Goal: Contribute content: Contribute content

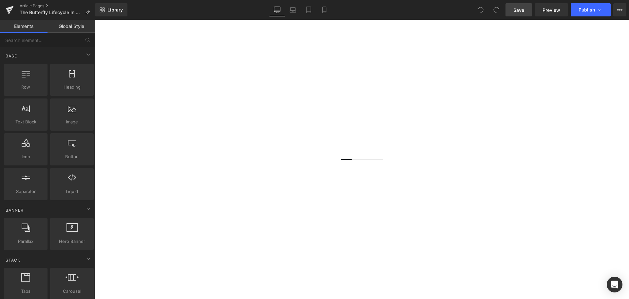
click at [515, 11] on span "Save" at bounding box center [519, 10] width 11 height 7
click at [522, 11] on span "Save" at bounding box center [519, 10] width 11 height 7
drag, startPoint x: 411, startPoint y: 154, endPoint x: 422, endPoint y: 165, distance: 15.8
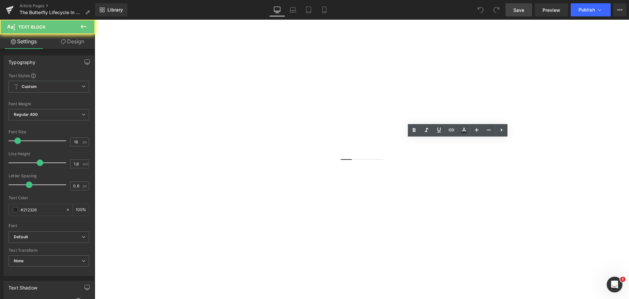
drag, startPoint x: 447, startPoint y: 163, endPoint x: 452, endPoint y: 165, distance: 5.3
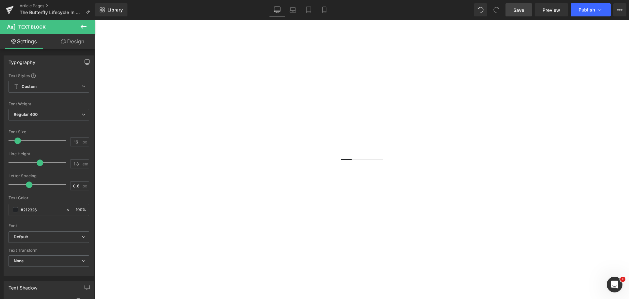
scroll to position [426, 0]
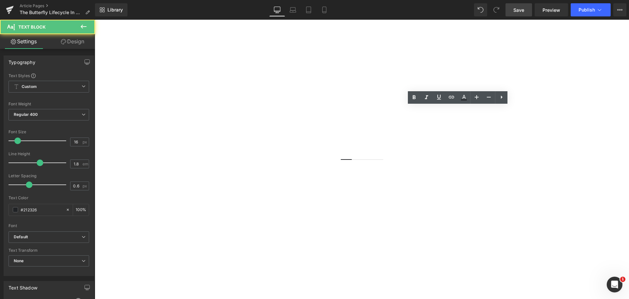
drag, startPoint x: 504, startPoint y: 140, endPoint x: 512, endPoint y: 142, distance: 8.4
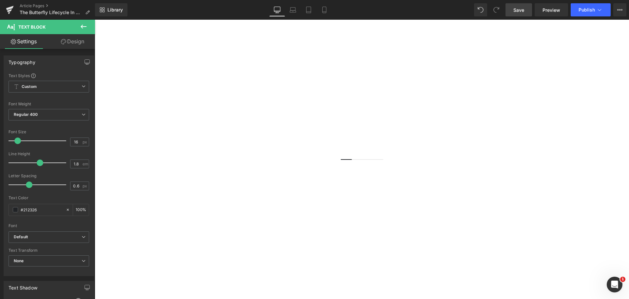
click at [511, 11] on link "Save" at bounding box center [519, 9] width 27 height 13
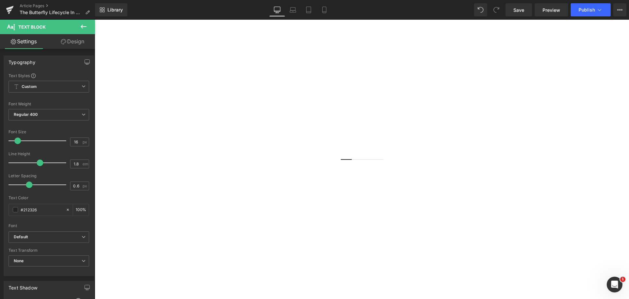
drag, startPoint x: 430, startPoint y: 125, endPoint x: 438, endPoint y: 127, distance: 8.4
drag, startPoint x: 458, startPoint y: 137, endPoint x: 525, endPoint y: 139, distance: 66.9
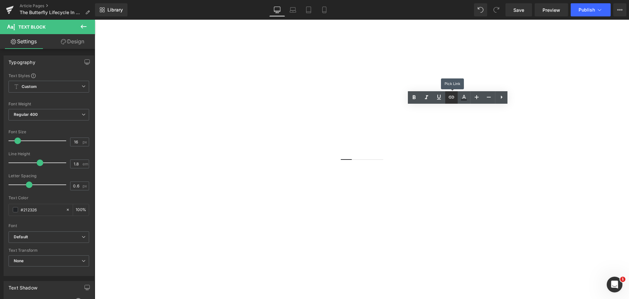
click at [0, 121] on link at bounding box center [0, 121] width 0 height 0
paste input "[URL][DOMAIN_NAME]"
type input "[URL][DOMAIN_NAME]"
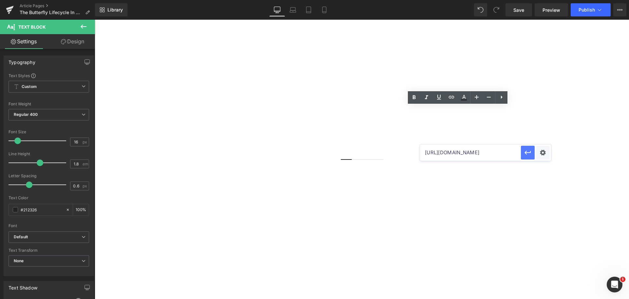
drag, startPoint x: 531, startPoint y: 154, endPoint x: 431, endPoint y: 134, distance: 101.8
click at [0, 0] on icon at bounding box center [0, 0] width 0 height 0
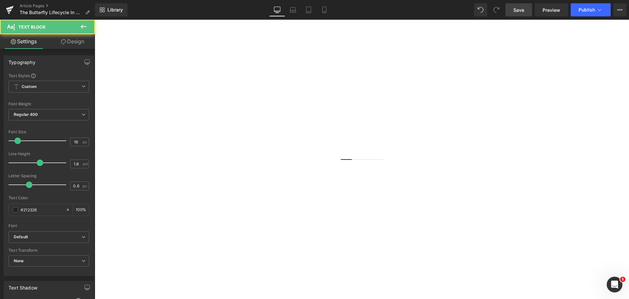
click at [526, 6] on link "Save" at bounding box center [519, 9] width 27 height 13
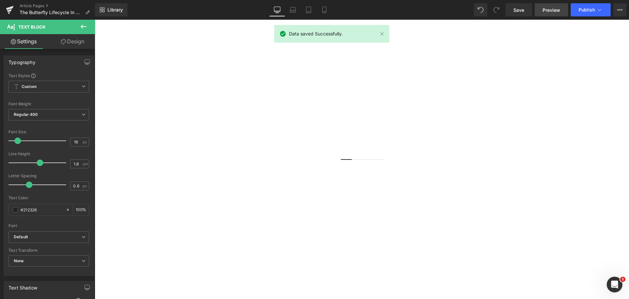
click at [545, 14] on link "Preview" at bounding box center [551, 9] width 33 height 13
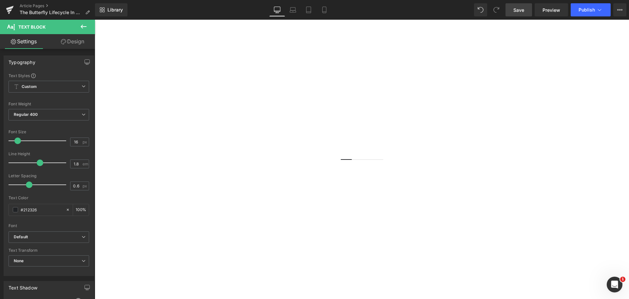
click at [519, 12] on span "Save" at bounding box center [519, 10] width 11 height 7
click at [516, 12] on span "Save" at bounding box center [519, 10] width 11 height 7
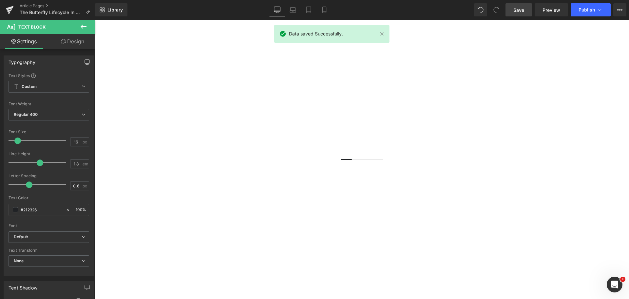
scroll to position [623, 0]
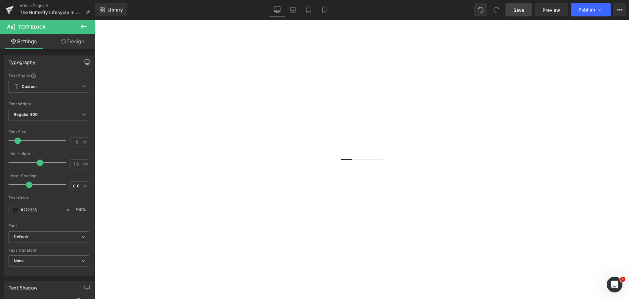
click at [532, 9] on link "Save" at bounding box center [519, 9] width 27 height 13
drag, startPoint x: 405, startPoint y: 85, endPoint x: 409, endPoint y: 85, distance: 4.3
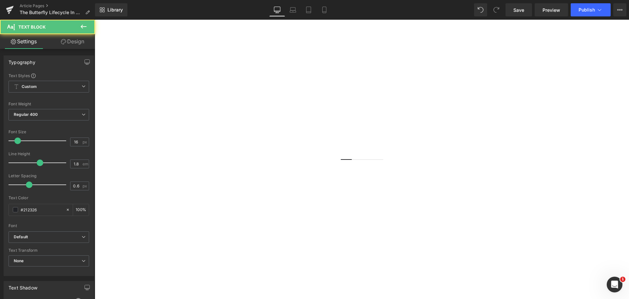
drag, startPoint x: 527, startPoint y: 94, endPoint x: 531, endPoint y: 94, distance: 4.6
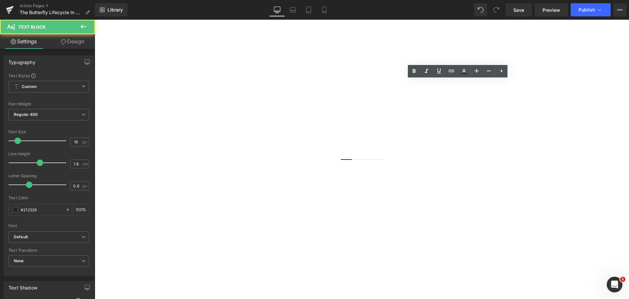
drag, startPoint x: 531, startPoint y: 95, endPoint x: 525, endPoint y: 95, distance: 6.2
drag, startPoint x: 532, startPoint y: 94, endPoint x: 510, endPoint y: 95, distance: 21.7
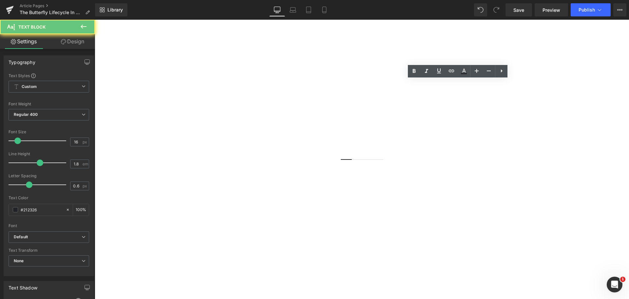
drag, startPoint x: 416, startPoint y: 113, endPoint x: 385, endPoint y: 104, distance: 32.5
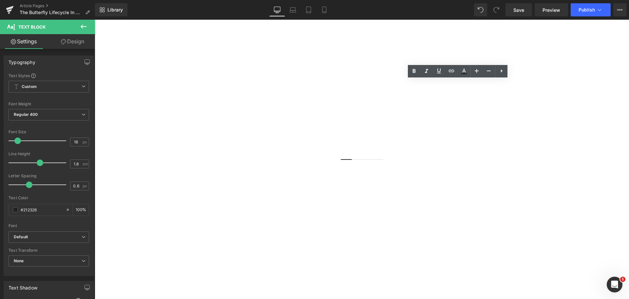
drag, startPoint x: 384, startPoint y: 104, endPoint x: 435, endPoint y: 105, distance: 50.5
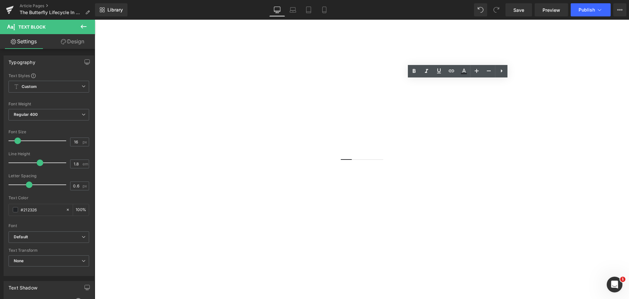
drag, startPoint x: 510, startPoint y: 95, endPoint x: 377, endPoint y: 104, distance: 133.4
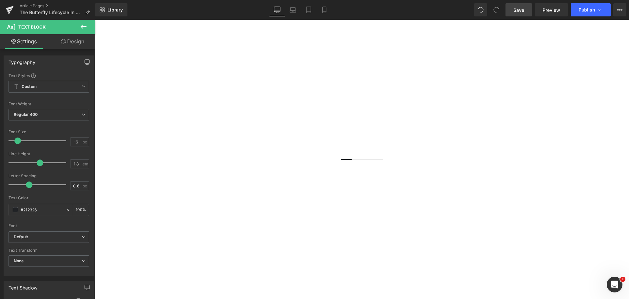
click at [512, 10] on link "Save" at bounding box center [519, 9] width 27 height 13
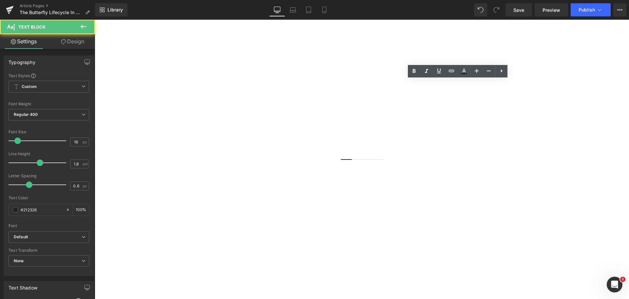
drag, startPoint x: 428, startPoint y: 123, endPoint x: 473, endPoint y: 124, distance: 44.3
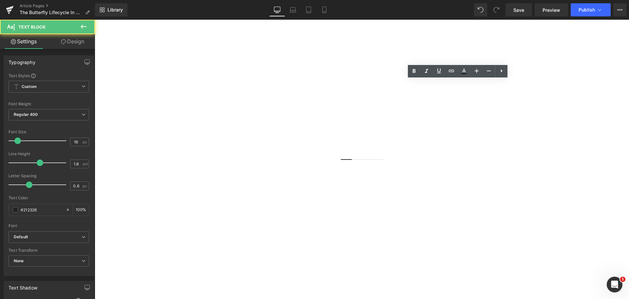
drag, startPoint x: 452, startPoint y: 133, endPoint x: 448, endPoint y: 133, distance: 4.6
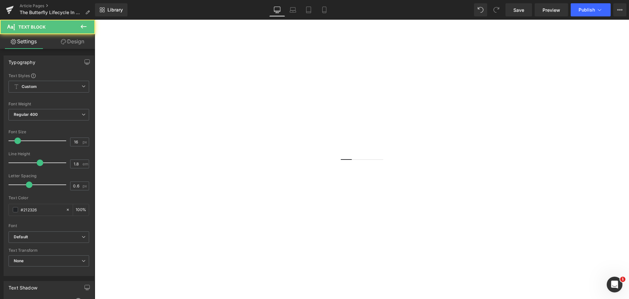
drag, startPoint x: 452, startPoint y: 144, endPoint x: 382, endPoint y: 142, distance: 70.2
click at [520, 8] on span "Save" at bounding box center [519, 10] width 11 height 7
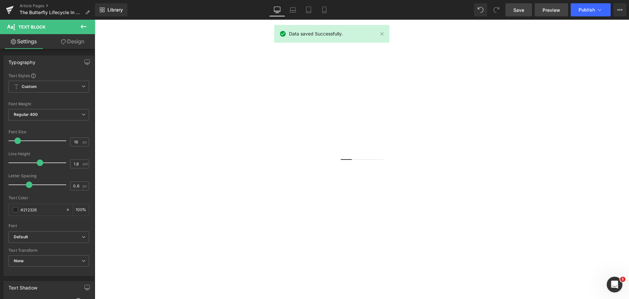
click at [543, 7] on link "Preview" at bounding box center [551, 9] width 33 height 13
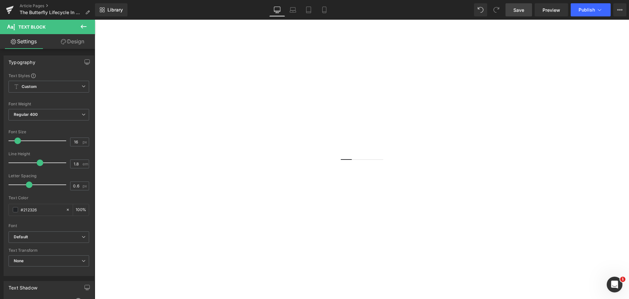
click at [511, 9] on link "Save" at bounding box center [519, 9] width 27 height 13
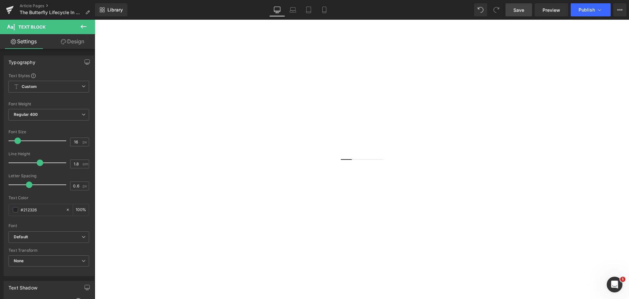
click at [522, 13] on span "Save" at bounding box center [519, 10] width 11 height 7
click at [517, 16] on link "Save" at bounding box center [519, 9] width 27 height 13
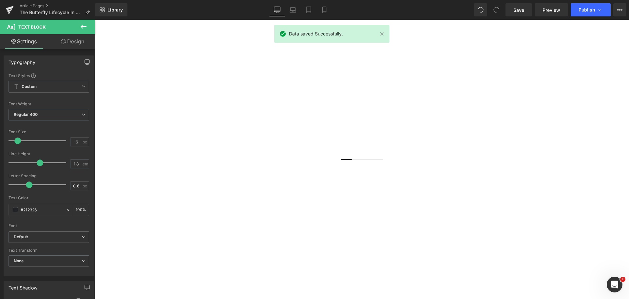
scroll to position [820, 0]
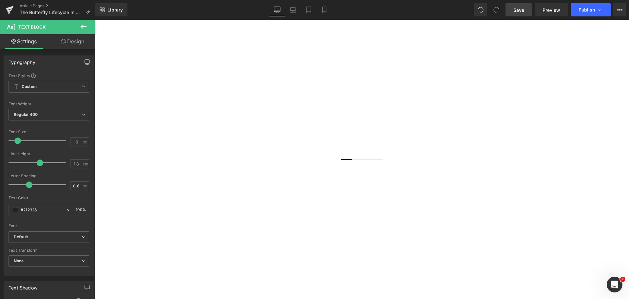
click at [514, 9] on span "Save" at bounding box center [519, 10] width 11 height 7
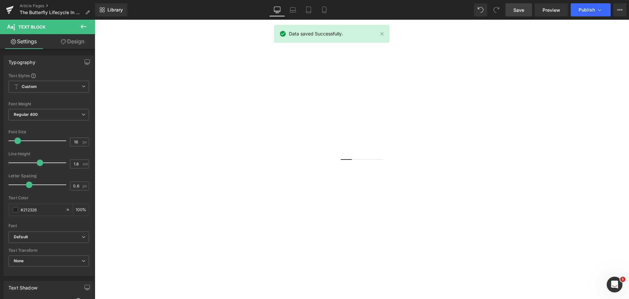
scroll to position [1049, 0]
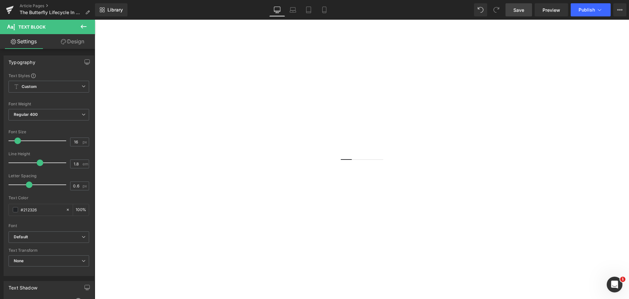
click at [521, 14] on link "Save" at bounding box center [519, 9] width 27 height 13
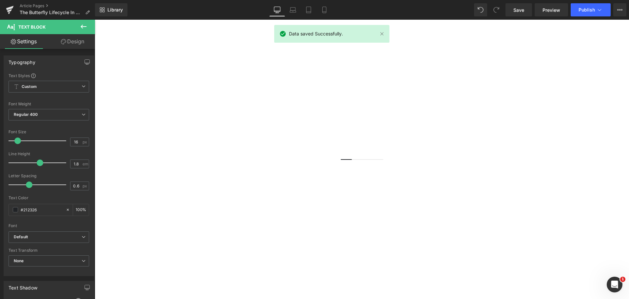
drag, startPoint x: 349, startPoint y: 138, endPoint x: 306, endPoint y: 84, distance: 68.8
click at [275, 171] on p "Of all the insects gracing our garden, few capture our attention quite like the…" at bounding box center [362, 185] width 535 height 29
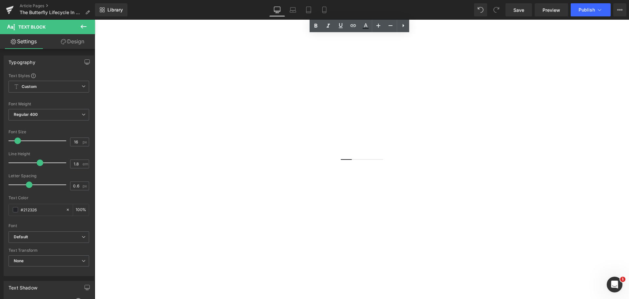
scroll to position [885, 0]
click at [521, 7] on span "Save" at bounding box center [519, 10] width 11 height 7
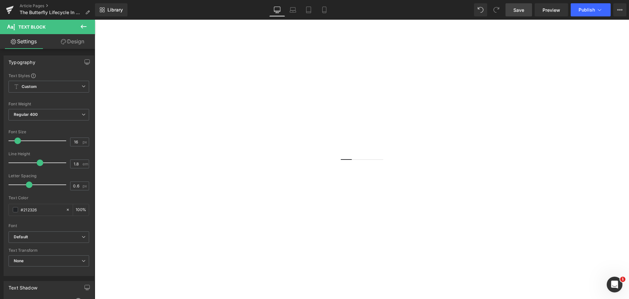
drag, startPoint x: 519, startPoint y: 14, endPoint x: 422, endPoint y: 3, distance: 97.7
click at [519, 14] on link "Save" at bounding box center [519, 9] width 27 height 13
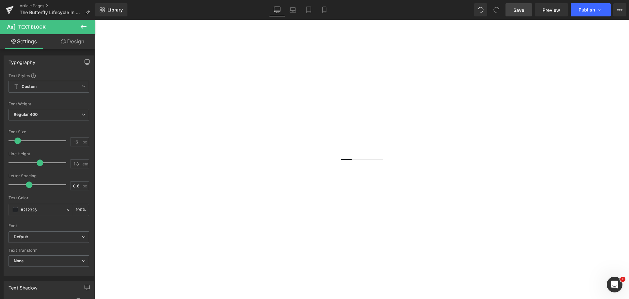
drag, startPoint x: 526, startPoint y: 11, endPoint x: 313, endPoint y: 162, distance: 261.5
click at [526, 11] on link "Save" at bounding box center [519, 9] width 27 height 13
drag, startPoint x: 211, startPoint y: 162, endPoint x: 116, endPoint y: 223, distance: 113.3
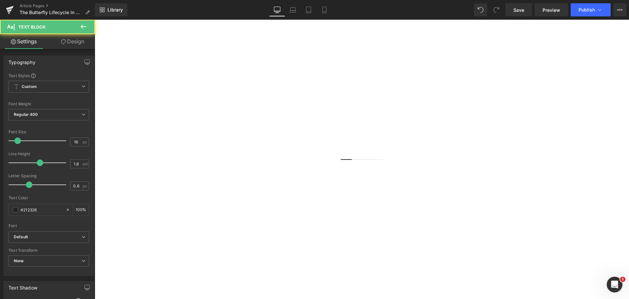
drag, startPoint x: 183, startPoint y: 173, endPoint x: 179, endPoint y: 173, distance: 3.9
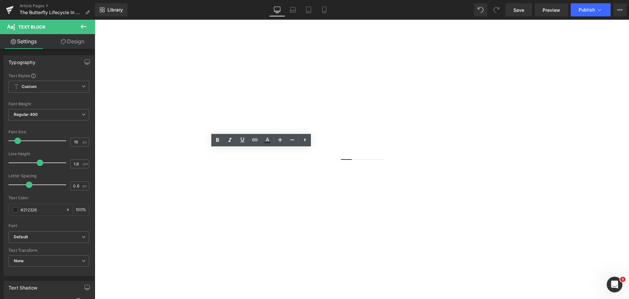
drag, startPoint x: 183, startPoint y: 172, endPoint x: 342, endPoint y: 162, distance: 159.7
click at [519, 12] on span "Save" at bounding box center [519, 10] width 11 height 7
drag, startPoint x: 528, startPoint y: 11, endPoint x: 407, endPoint y: 6, distance: 121.1
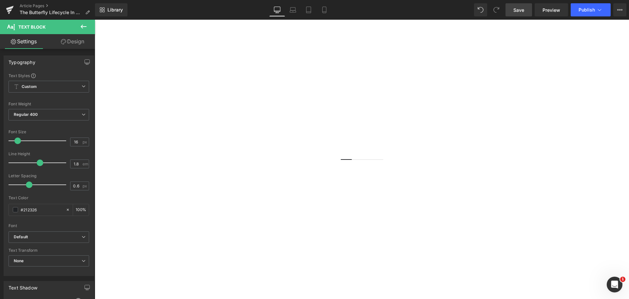
click at [528, 11] on link "Save" at bounding box center [519, 9] width 27 height 13
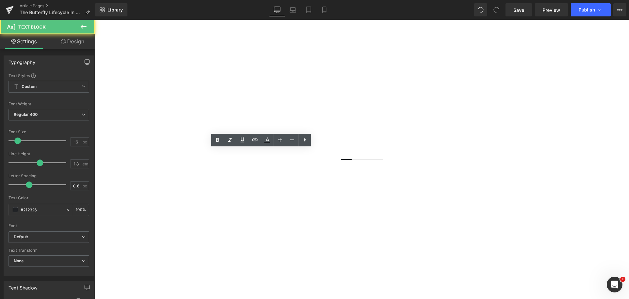
drag, startPoint x: 275, startPoint y: 181, endPoint x: 285, endPoint y: 183, distance: 10.0
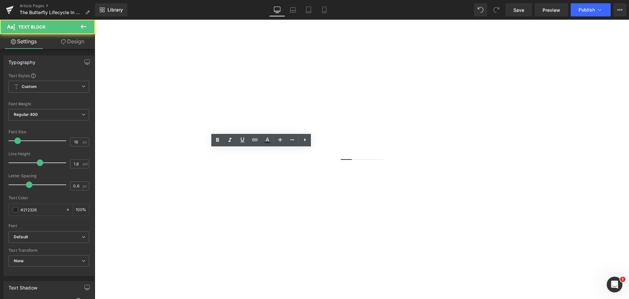
drag, startPoint x: 287, startPoint y: 182, endPoint x: 185, endPoint y: 189, distance: 101.9
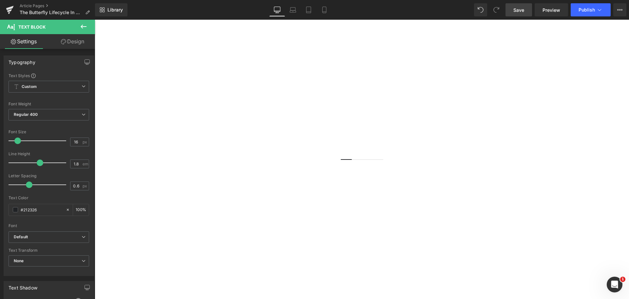
click at [518, 15] on link "Save" at bounding box center [519, 9] width 27 height 13
click at [519, 9] on span "Save" at bounding box center [519, 10] width 11 height 7
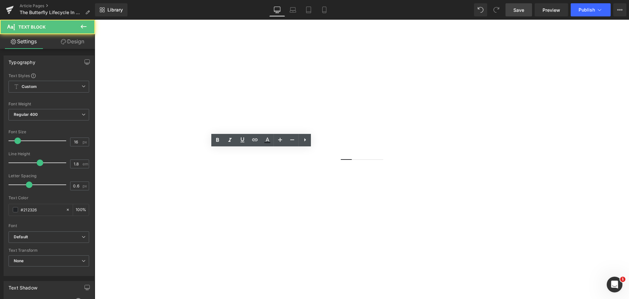
click at [523, 8] on span "Save" at bounding box center [519, 10] width 11 height 7
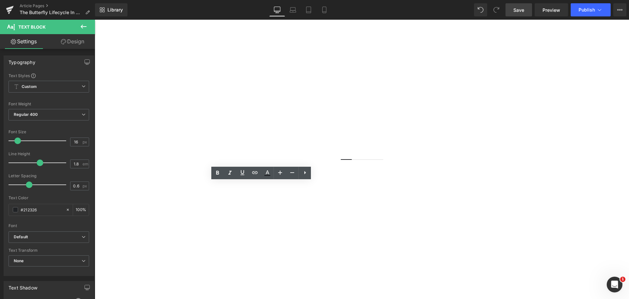
scroll to position [951, 0]
drag, startPoint x: 511, startPoint y: 10, endPoint x: 502, endPoint y: 19, distance: 12.8
click at [511, 10] on link "Save" at bounding box center [519, 9] width 27 height 13
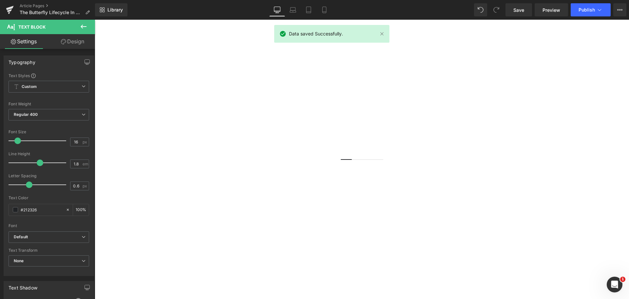
scroll to position [1147, 0]
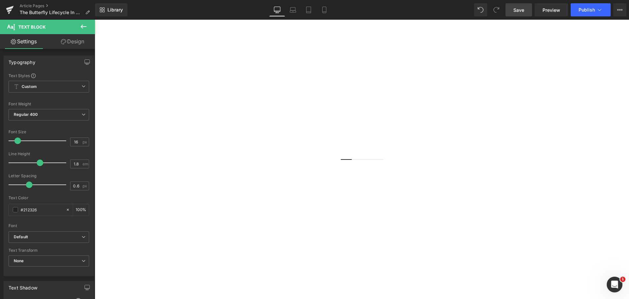
click at [523, 7] on span "Save" at bounding box center [519, 10] width 11 height 7
click at [514, 9] on link "Save" at bounding box center [519, 9] width 27 height 13
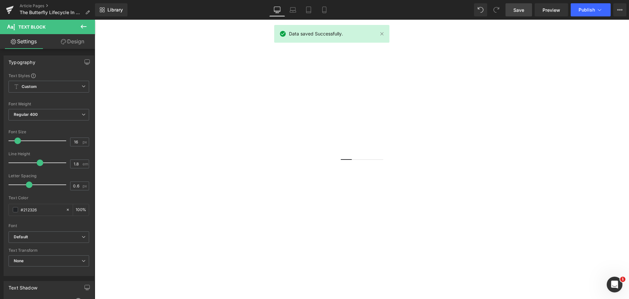
click at [520, 7] on span "Save" at bounding box center [519, 10] width 11 height 7
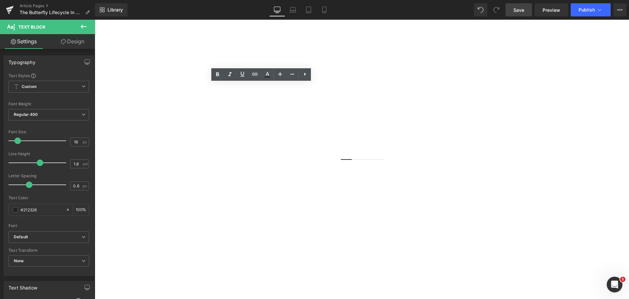
drag, startPoint x: 213, startPoint y: 153, endPoint x: 352, endPoint y: 140, distance: 140.3
drag, startPoint x: 348, startPoint y: 134, endPoint x: 157, endPoint y: 128, distance: 191.6
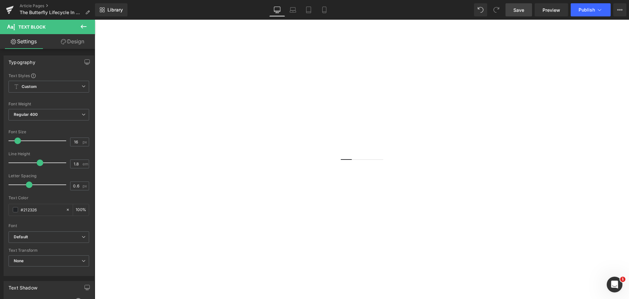
drag, startPoint x: 281, startPoint y: 145, endPoint x: 266, endPoint y: 146, distance: 14.8
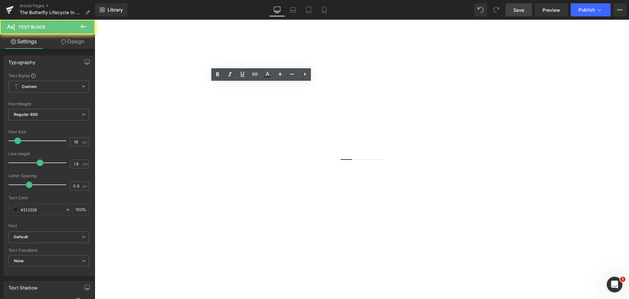
drag, startPoint x: 279, startPoint y: 145, endPoint x: 292, endPoint y: 144, distance: 12.8
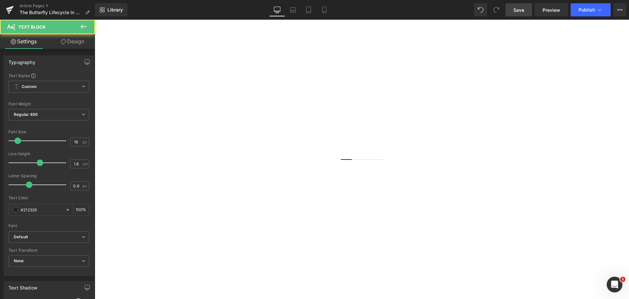
drag, startPoint x: 294, startPoint y: 155, endPoint x: 345, endPoint y: 167, distance: 52.2
click at [520, 12] on span "Save" at bounding box center [519, 10] width 11 height 7
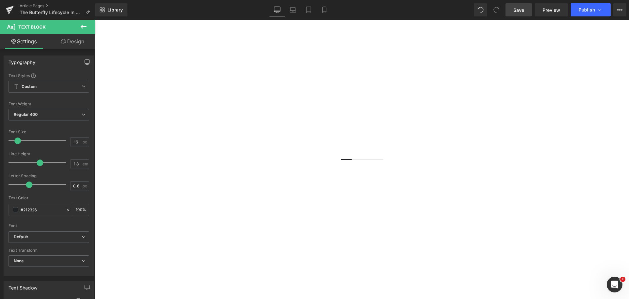
click at [516, 7] on span "Save" at bounding box center [519, 10] width 11 height 7
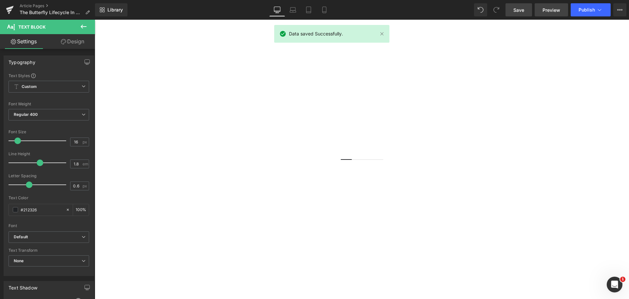
click at [558, 12] on span "Preview" at bounding box center [552, 10] width 18 height 7
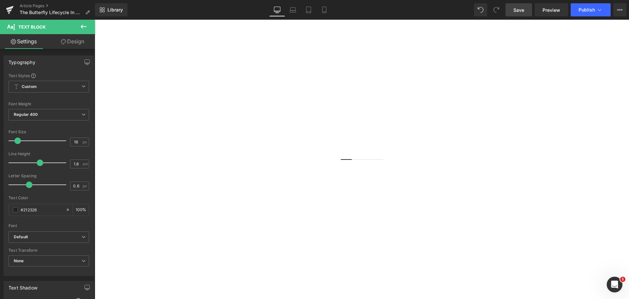
drag, startPoint x: 528, startPoint y: 12, endPoint x: 426, endPoint y: 3, distance: 102.0
click at [528, 12] on link "Save" at bounding box center [519, 9] width 27 height 13
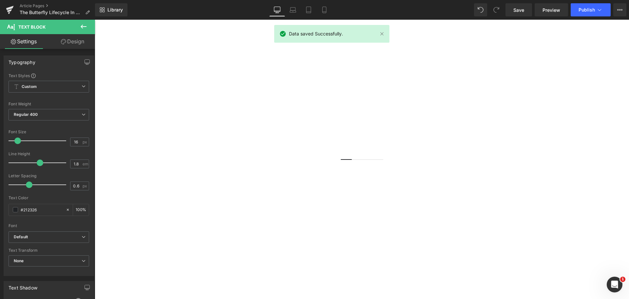
scroll to position [1213, 0]
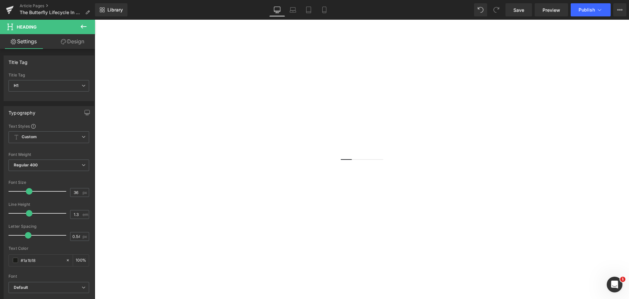
click at [87, 24] on icon at bounding box center [84, 27] width 8 height 8
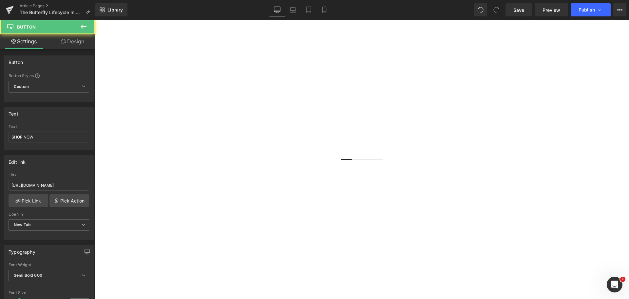
drag, startPoint x: 277, startPoint y: 115, endPoint x: 264, endPoint y: 116, distance: 13.5
click at [95, 20] on icon at bounding box center [95, 20] width 0 height 0
click at [95, 20] on link at bounding box center [95, 20] width 0 height 0
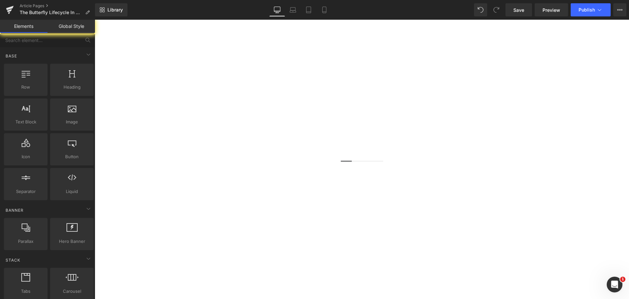
click at [95, 20] on icon at bounding box center [95, 20] width 0 height 0
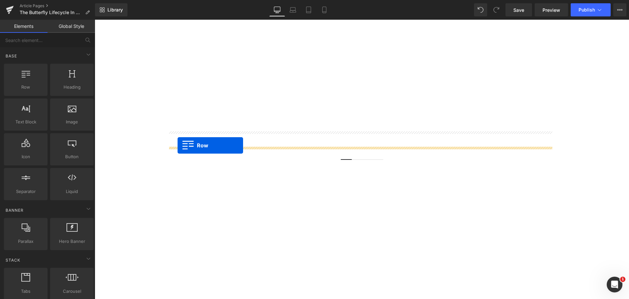
drag, startPoint x: 175, startPoint y: 214, endPoint x: 178, endPoint y: 145, distance: 68.6
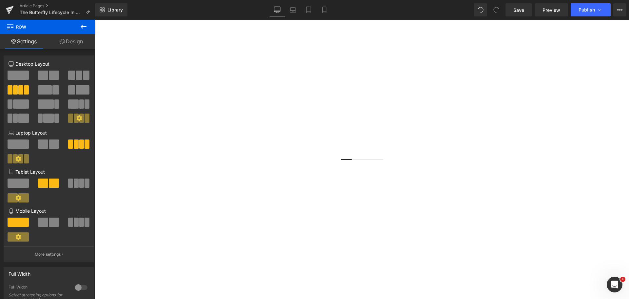
click at [95, 20] on span "Heading" at bounding box center [95, 20] width 0 height 0
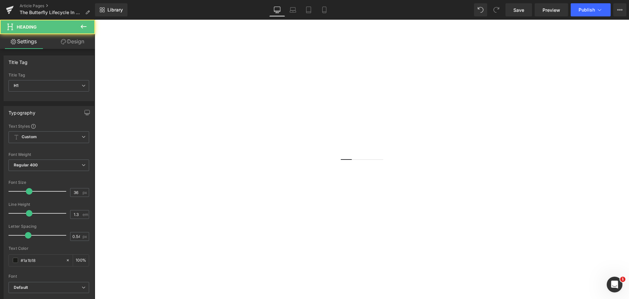
click at [74, 44] on link "Design" at bounding box center [73, 41] width 48 height 15
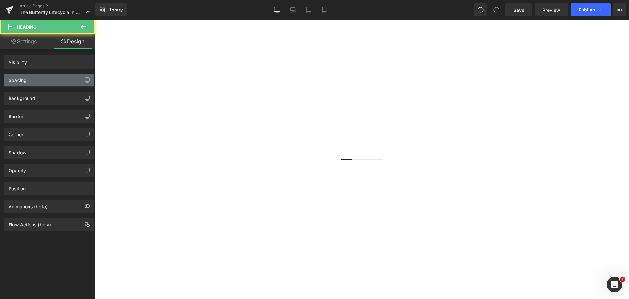
click at [32, 74] on div "Spacing" at bounding box center [49, 80] width 90 height 12
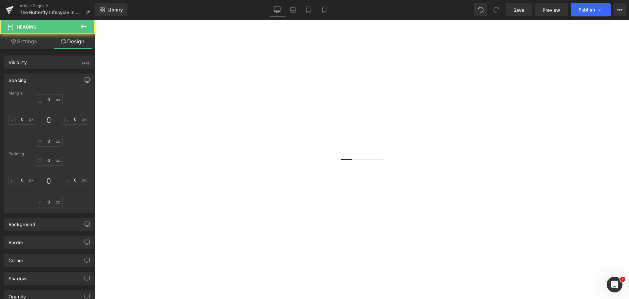
type input "0"
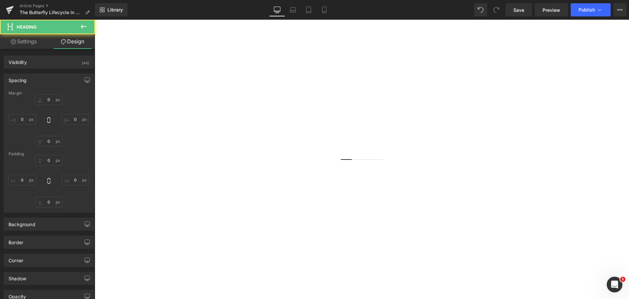
type input "0"
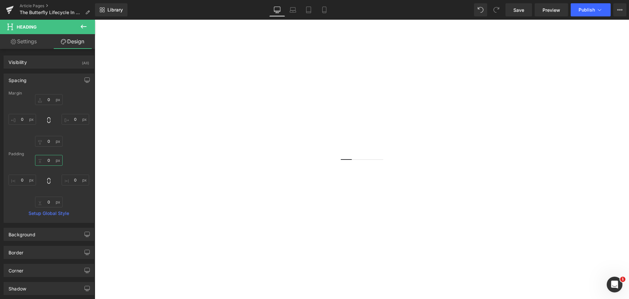
click at [48, 161] on input "0" at bounding box center [49, 160] width 28 height 11
type input "20"
click at [48, 200] on input "0" at bounding box center [49, 201] width 28 height 11
type input "20"
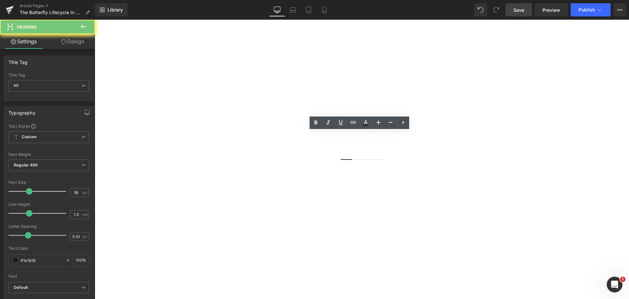
click at [511, 12] on link "Save" at bounding box center [519, 9] width 27 height 13
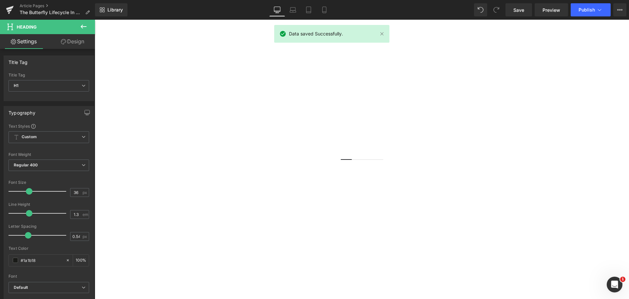
click at [128, 165] on div "The Butterfly Lifecycle In Your Garden: Explained Heading Image Of all the inse…" at bounding box center [362, 250] width 535 height 2692
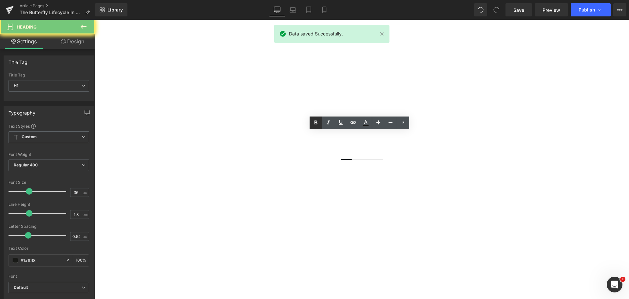
click at [0, 0] on icon at bounding box center [0, 0] width 0 height 0
click at [129, 168] on div "The Butterfly Lifecycle In Your Garden: Explained Heading Image Of all the inse…" at bounding box center [362, 250] width 535 height 2692
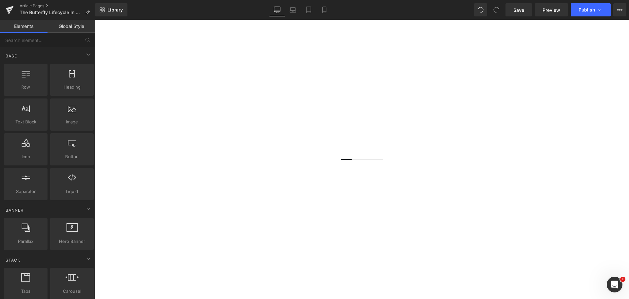
scroll to position [871, 0]
click at [514, 10] on span "Save" at bounding box center [519, 10] width 11 height 7
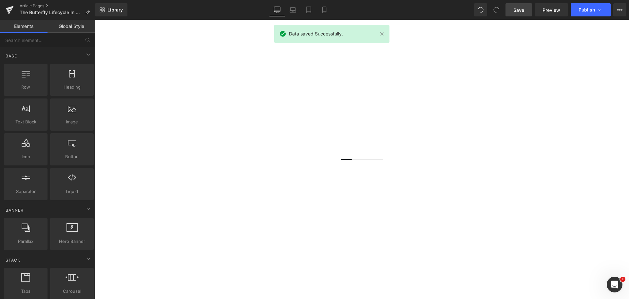
scroll to position [1264, 0]
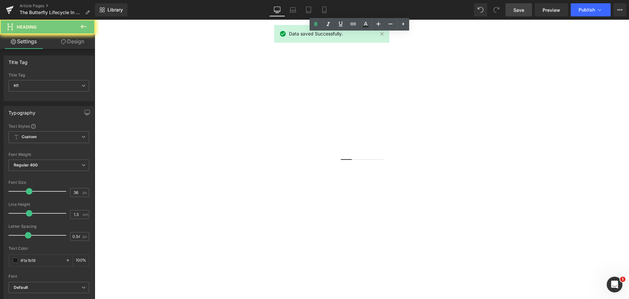
click at [50, 82] on span "H1" at bounding box center [49, 85] width 81 height 11
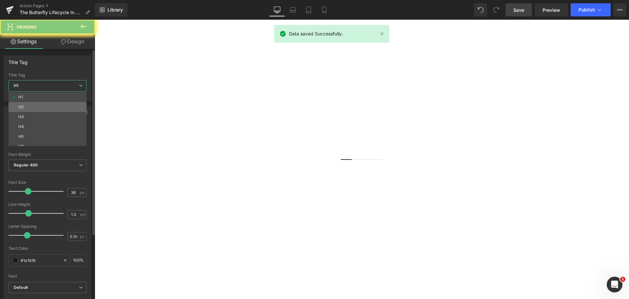
click at [32, 106] on li "H2" at bounding box center [49, 107] width 81 height 10
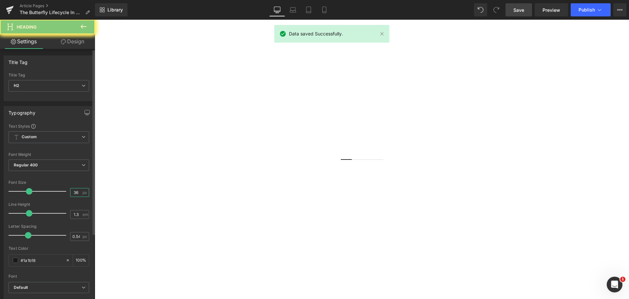
click at [74, 193] on input "36" at bounding box center [75, 192] width 11 height 8
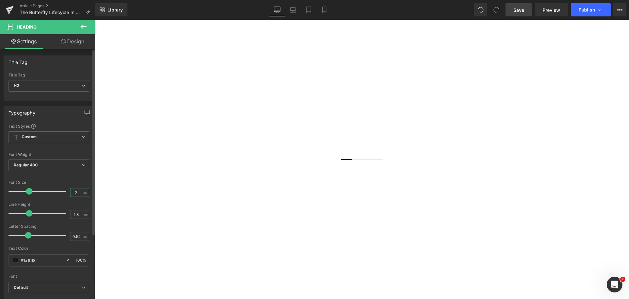
type input "6"
type input "38"
click at [513, 9] on link "Save" at bounding box center [519, 9] width 27 height 13
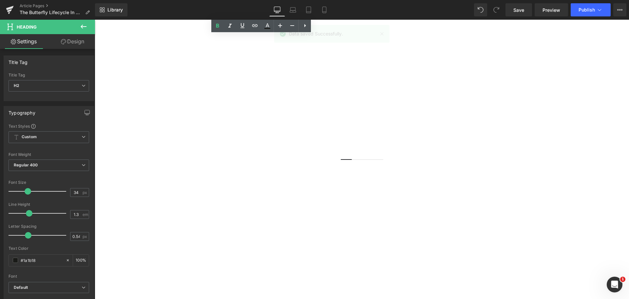
scroll to position [1133, 0]
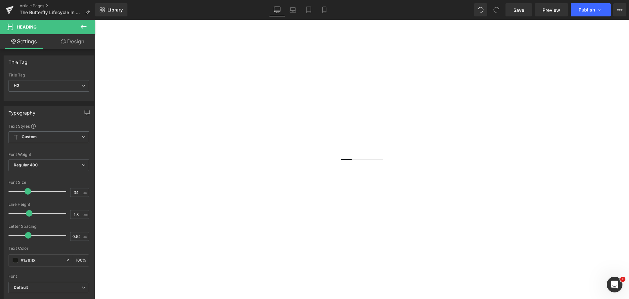
click at [85, 26] on icon at bounding box center [84, 27] width 8 height 8
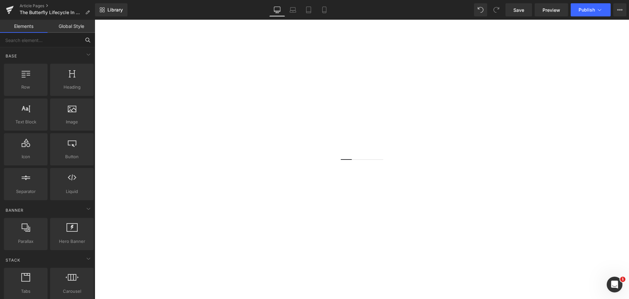
click at [34, 35] on input "text" at bounding box center [40, 40] width 81 height 14
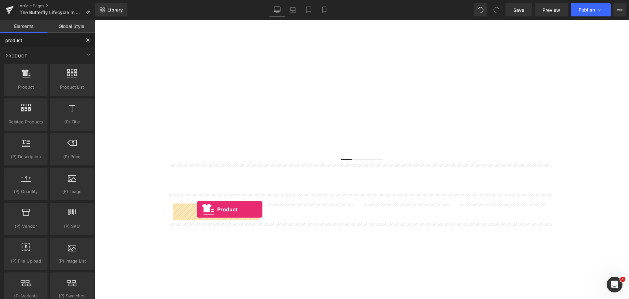
drag, startPoint x: 119, startPoint y: 95, endPoint x: 197, endPoint y: 209, distance: 137.9
type input "product"
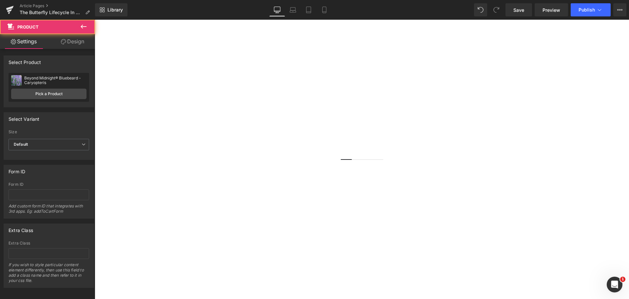
scroll to position [1199, 0]
click at [86, 24] on icon at bounding box center [84, 27] width 8 height 8
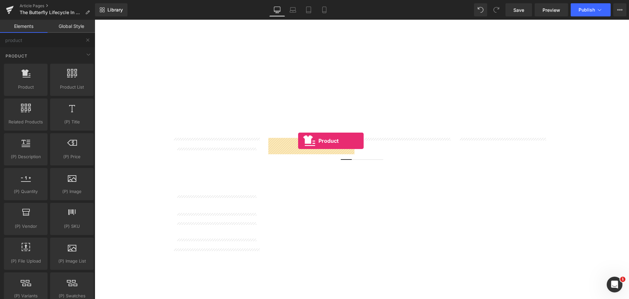
drag, startPoint x: 109, startPoint y: 110, endPoint x: 298, endPoint y: 141, distance: 192.0
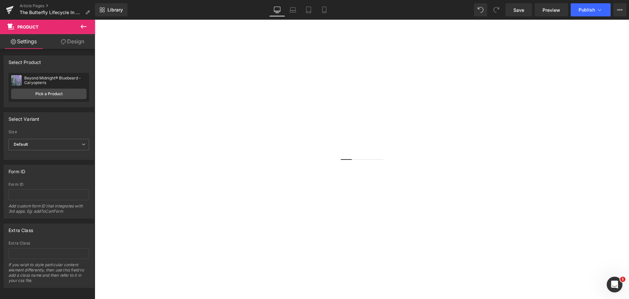
click at [81, 22] on button at bounding box center [83, 27] width 23 height 14
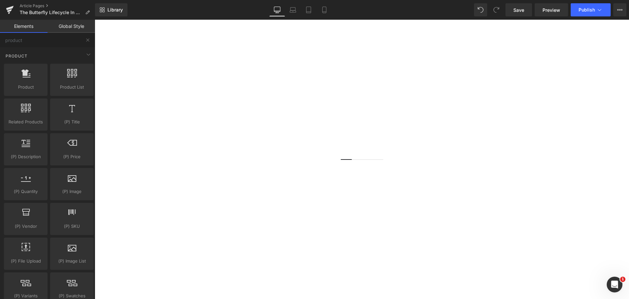
click at [95, 20] on icon at bounding box center [95, 20] width 0 height 0
click at [95, 20] on link at bounding box center [95, 20] width 0 height 0
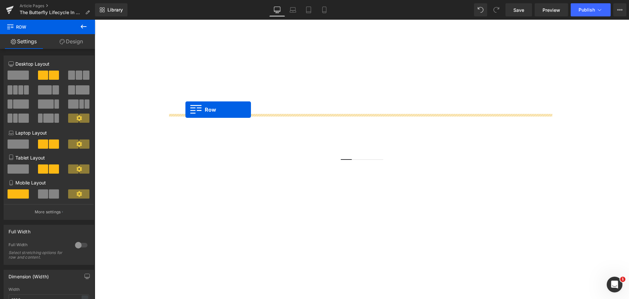
drag, startPoint x: 176, startPoint y: 183, endPoint x: 186, endPoint y: 109, distance: 74.3
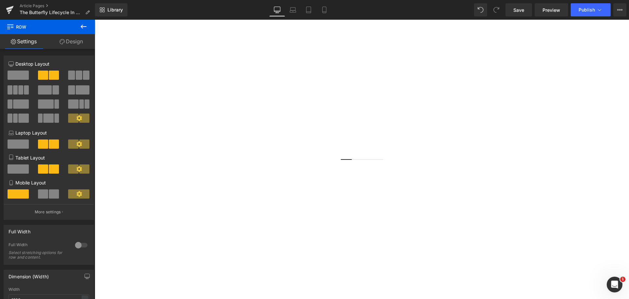
click at [81, 25] on icon at bounding box center [84, 27] width 8 height 8
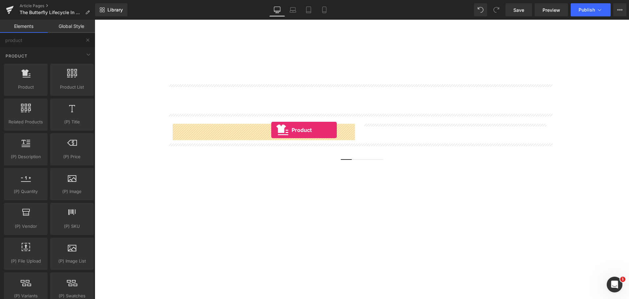
drag, startPoint x: 176, startPoint y: 112, endPoint x: 271, endPoint y: 130, distance: 97.0
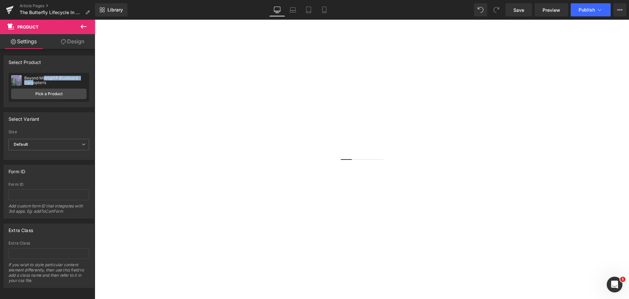
drag, startPoint x: 33, startPoint y: 82, endPoint x: 44, endPoint y: 72, distance: 14.9
click at [44, 73] on div "Beyond Midnight® Bluebeard - Caryopteris Beyond Midnight® Bluebeard - Caryopter…" at bounding box center [49, 87] width 81 height 29
click at [82, 27] on icon at bounding box center [84, 27] width 8 height 8
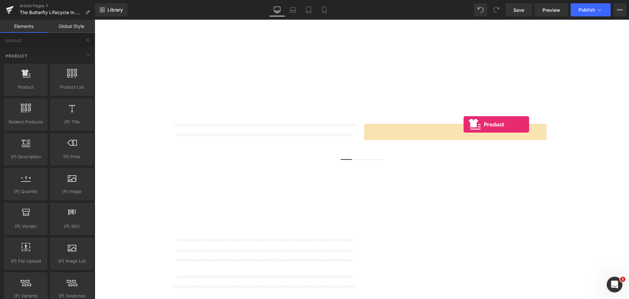
drag, startPoint x: 114, startPoint y: 103, endPoint x: 464, endPoint y: 125, distance: 350.5
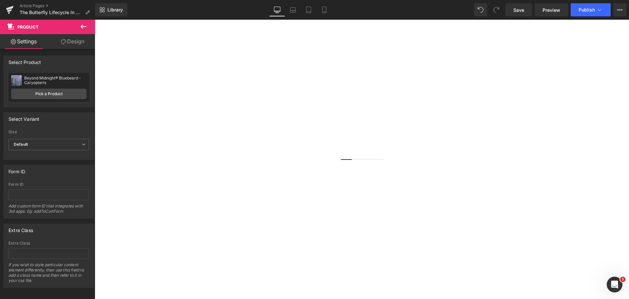
click at [95, 20] on span "Product" at bounding box center [95, 20] width 0 height 0
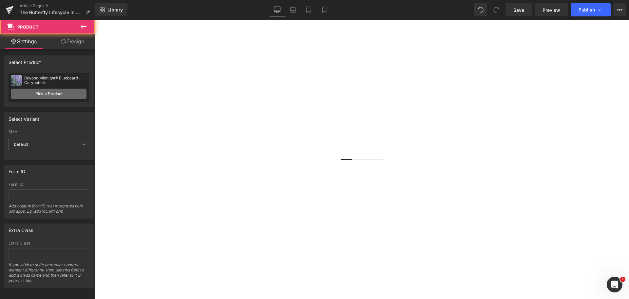
click at [53, 94] on link "Pick a Product" at bounding box center [48, 94] width 75 height 10
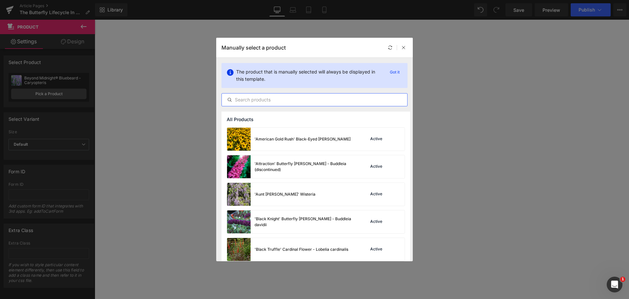
click at [315, 98] on input "text" at bounding box center [315, 100] width 186 height 8
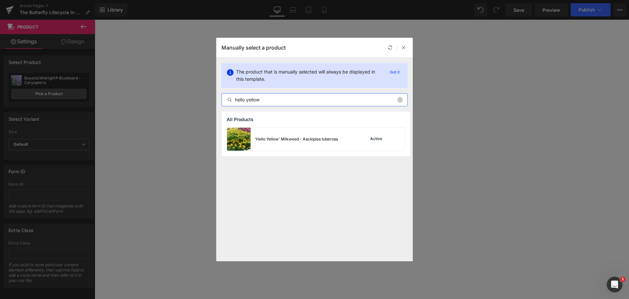
click at [262, 97] on input "hello yellow" at bounding box center [315, 100] width 186 height 8
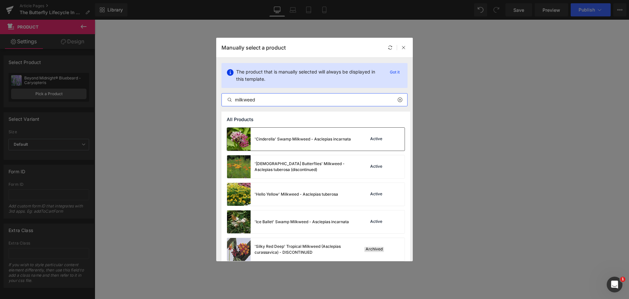
type input "milkweed"
click at [315, 143] on div "'Cinderella' Swamp Milkweed - Asclepias incarnata" at bounding box center [289, 139] width 124 height 23
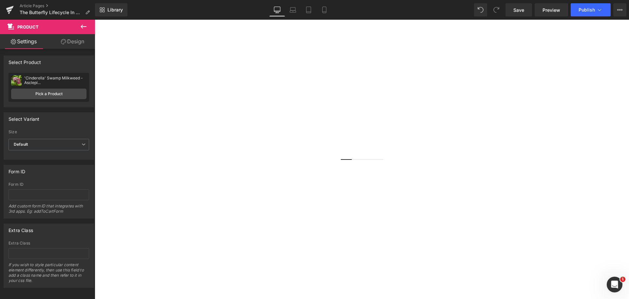
click at [95, 20] on span "Product" at bounding box center [95, 20] width 0 height 0
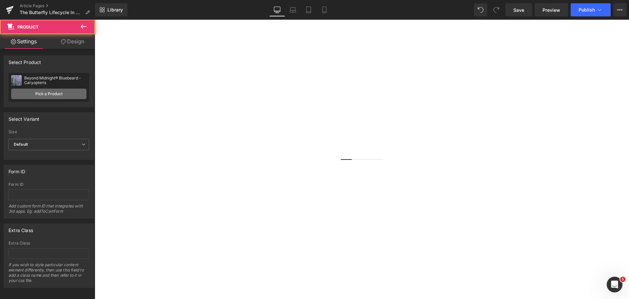
click at [41, 95] on link "Pick a Product" at bounding box center [48, 94] width 75 height 10
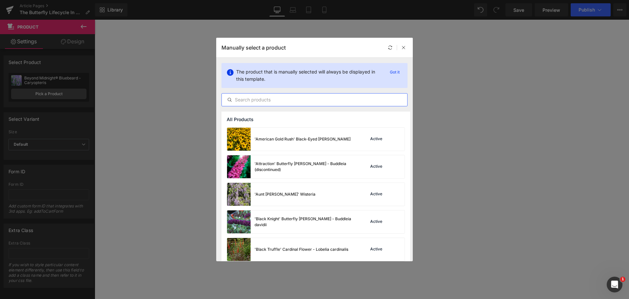
click at [254, 98] on input "text" at bounding box center [315, 100] width 186 height 8
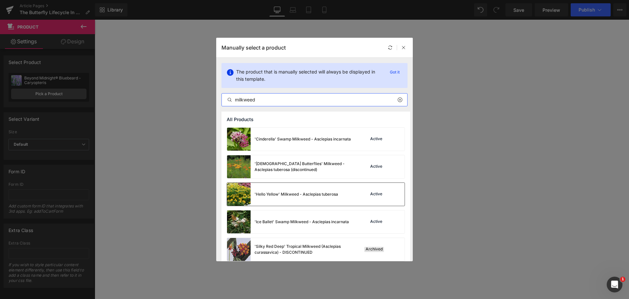
type input "milkweed"
click at [276, 187] on div "'Hello Yellow' Milkweed - Asclepias tuberosa" at bounding box center [282, 194] width 111 height 23
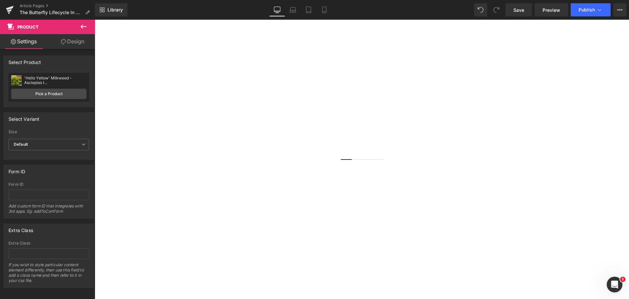
scroll to position [1455, 0]
click at [95, 20] on span "Product" at bounding box center [95, 20] width 0 height 0
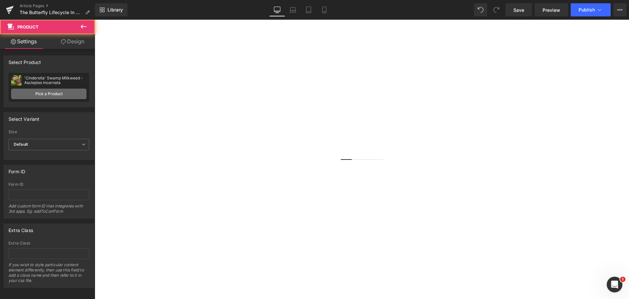
click at [34, 91] on link "Pick a Product" at bounding box center [48, 94] width 75 height 10
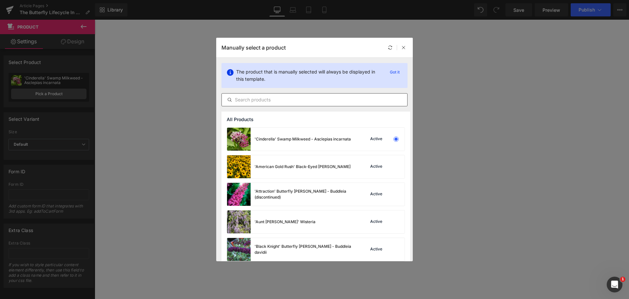
drag, startPoint x: 293, startPoint y: 92, endPoint x: 285, endPoint y: 98, distance: 9.6
click at [292, 92] on div "The product that is manually selected will always be displayed in this template…" at bounding box center [314, 85] width 197 height 54
click at [285, 98] on input "text" at bounding box center [315, 100] width 186 height 8
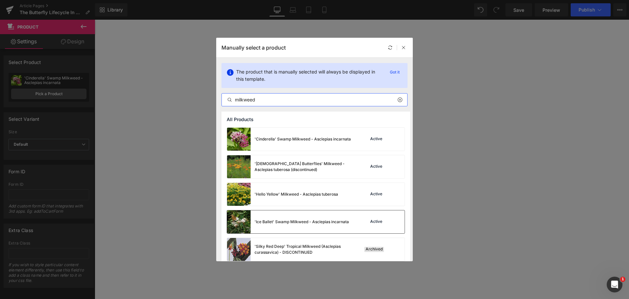
type input "milkweed"
click at [263, 217] on div "'Ice Ballet' Swamp Milkweed - Asclepias incarnata" at bounding box center [288, 221] width 122 height 23
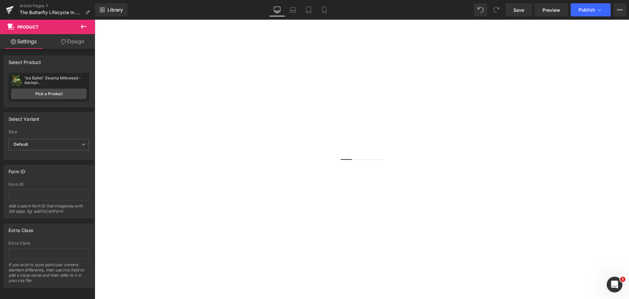
scroll to position [1357, 0]
click at [95, 20] on span "Product" at bounding box center [95, 20] width 0 height 0
click at [42, 97] on link "Pick a Product" at bounding box center [48, 94] width 75 height 10
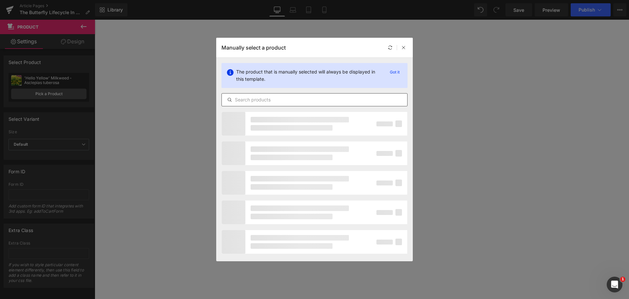
click at [284, 94] on div at bounding box center [315, 99] width 186 height 13
click at [284, 95] on div at bounding box center [315, 99] width 186 height 13
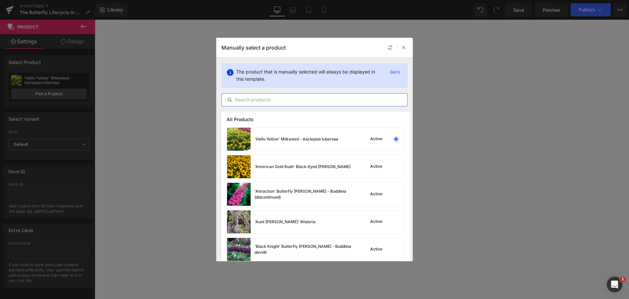
drag, startPoint x: 284, startPoint y: 98, endPoint x: 295, endPoint y: 97, distance: 11.2
click at [295, 97] on input "text" at bounding box center [315, 100] width 186 height 8
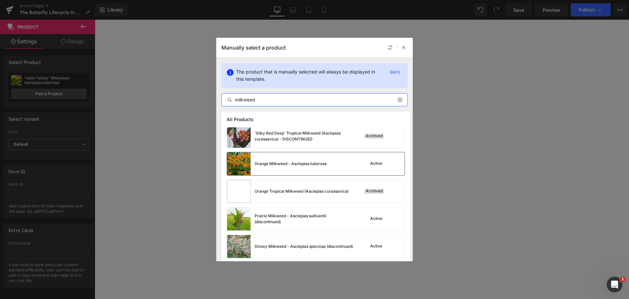
scroll to position [67, 0]
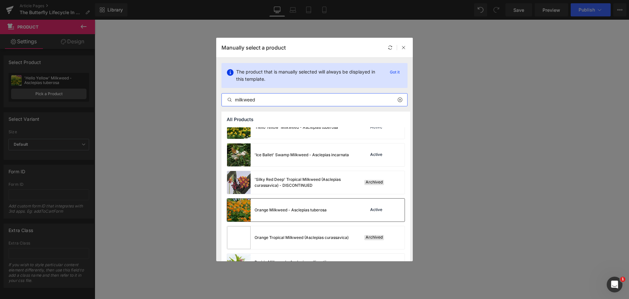
type input "milkweed"
click at [318, 213] on div "Orange Milkweed - Asclepias tuberosa" at bounding box center [277, 209] width 100 height 23
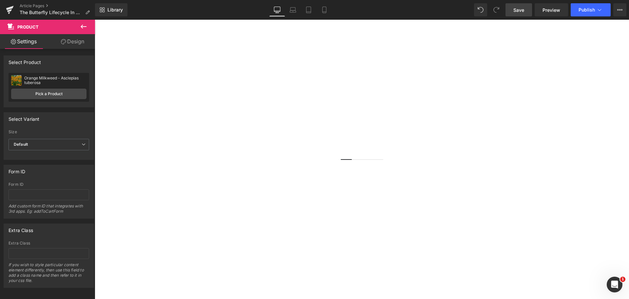
click at [518, 11] on span "Save" at bounding box center [519, 10] width 11 height 7
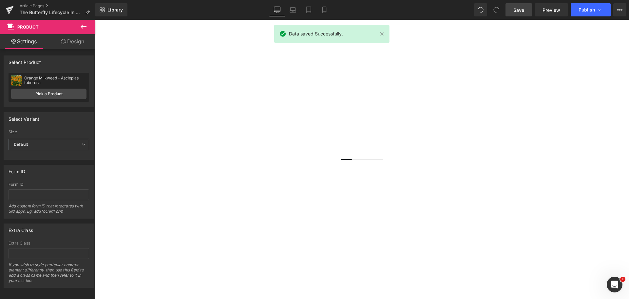
scroll to position [1225, 0]
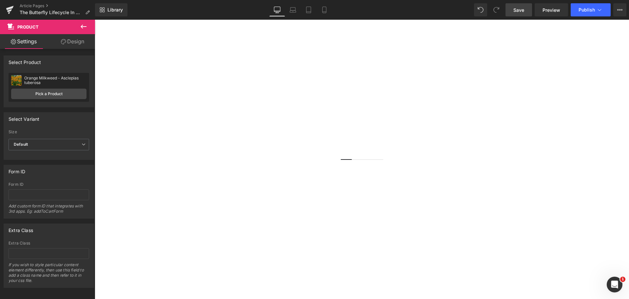
click at [95, 20] on span "Row" at bounding box center [95, 20] width 0 height 0
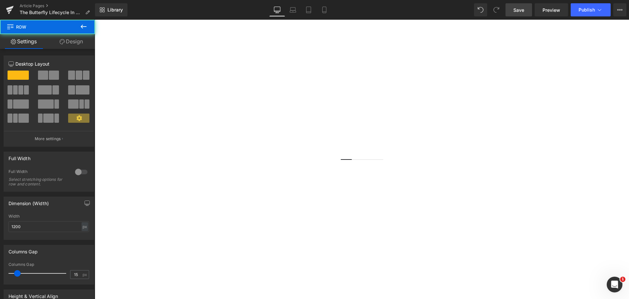
click at [71, 45] on link "Design" at bounding box center [72, 41] width 48 height 15
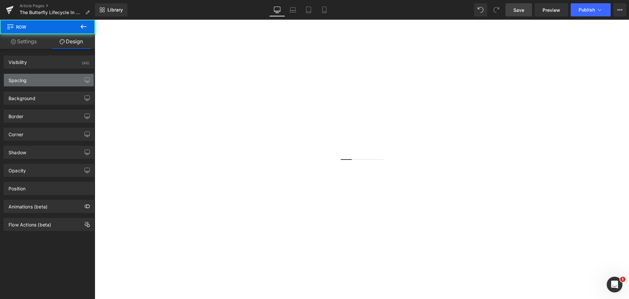
click at [38, 84] on div "Spacing" at bounding box center [49, 80] width 90 height 12
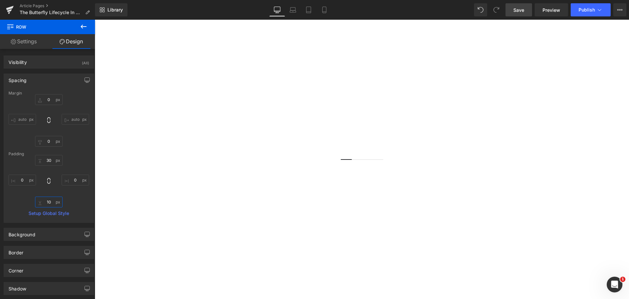
click at [47, 202] on input "text" at bounding box center [49, 201] width 28 height 11
type input "30"
click at [518, 10] on span "Save" at bounding box center [519, 10] width 11 height 7
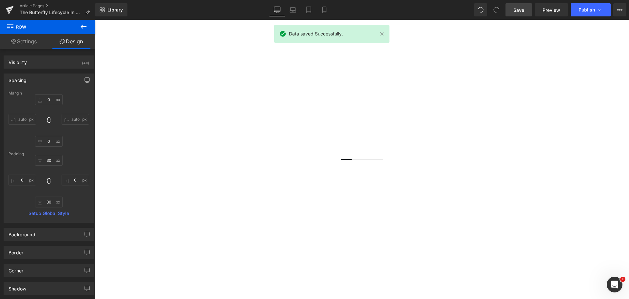
scroll to position [373, 0]
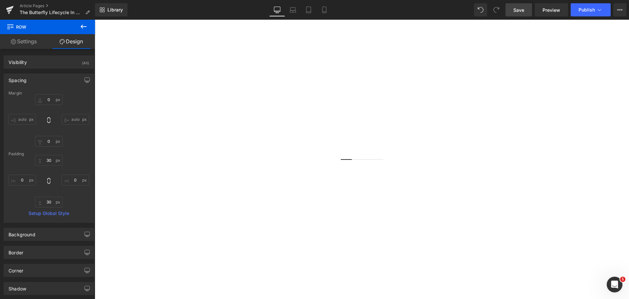
click at [523, 9] on span "Save" at bounding box center [519, 10] width 11 height 7
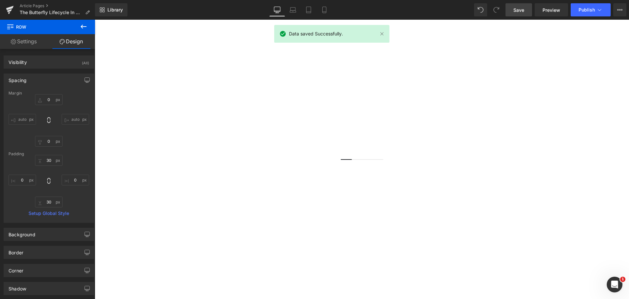
scroll to position [471, 0]
click at [546, 12] on span "Preview" at bounding box center [552, 10] width 18 height 7
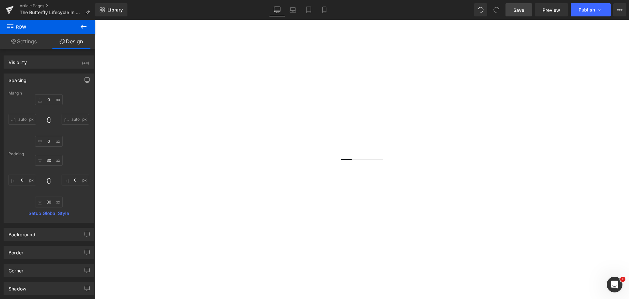
scroll to position [1029, 0]
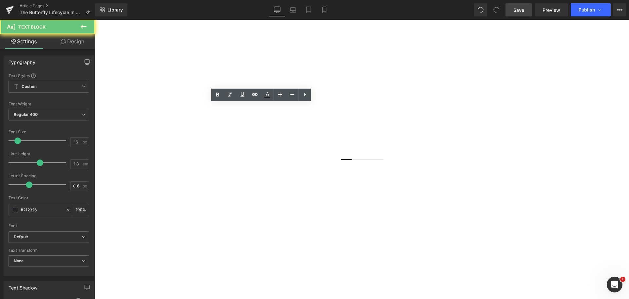
drag, startPoint x: 346, startPoint y: 145, endPoint x: 334, endPoint y: 145, distance: 11.8
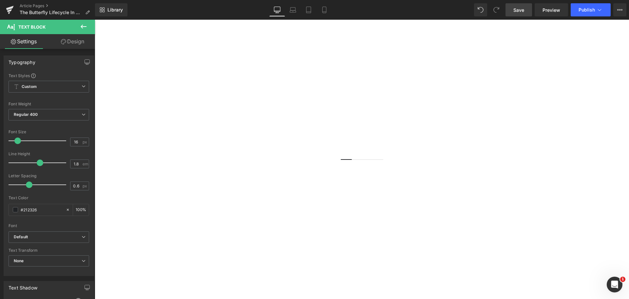
click at [509, 9] on link "Save" at bounding box center [519, 9] width 27 height 13
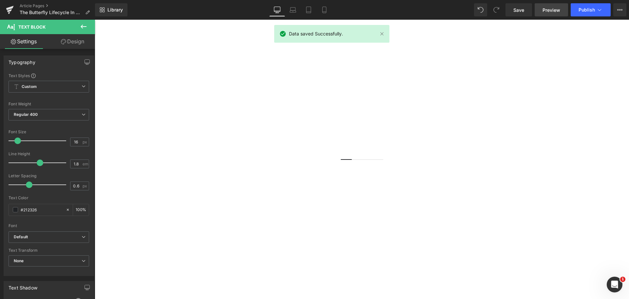
click at [566, 10] on div "Save Preview Publish Scheduled View Live Page View with current Template Save T…" at bounding box center [566, 9] width 126 height 13
click at [564, 9] on link "Preview" at bounding box center [551, 9] width 33 height 13
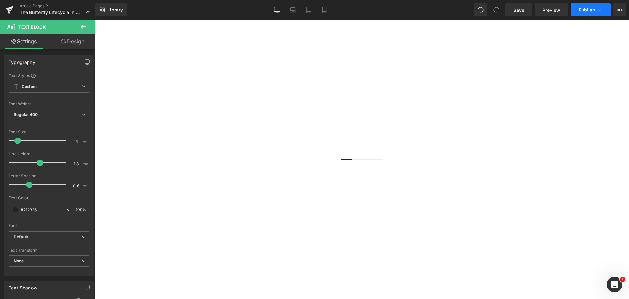
click at [593, 15] on button "Publish" at bounding box center [591, 9] width 40 height 13
click at [558, 11] on span "Preview" at bounding box center [552, 10] width 18 height 7
click at [620, 9] on icon at bounding box center [620, 9] width 5 height 5
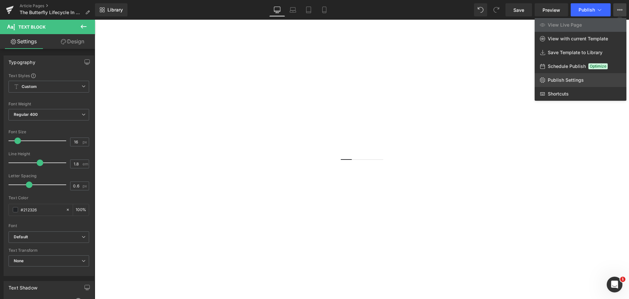
click at [567, 82] on span "Publish Settings" at bounding box center [566, 80] width 36 height 6
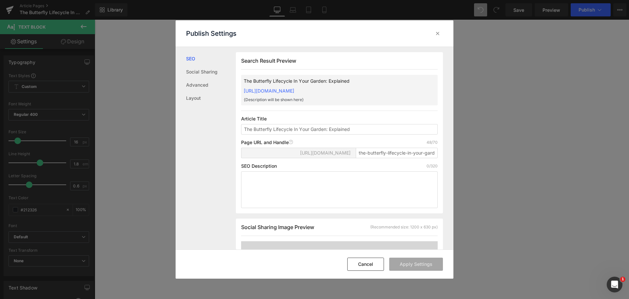
scroll to position [0, 0]
click at [263, 184] on textarea at bounding box center [339, 189] width 197 height 37
paste textarea "Join us as we dive deeper into each stage of the Monarch butterfly lifecycle as…"
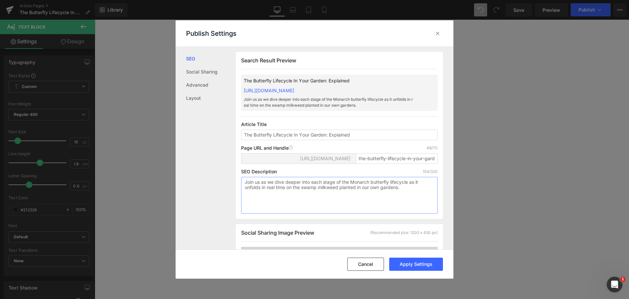
drag, startPoint x: 248, startPoint y: 188, endPoint x: 237, endPoint y: 187, distance: 10.9
click at [237, 187] on div "Search Result Preview The Butterfly Lifecycle In Your Garden: Explained [URL][D…" at bounding box center [339, 135] width 207 height 167
click at [243, 192] on textarea "Join us as we dive deeper into each stage of the Monarch butterfly lifecycle as…" at bounding box center [339, 195] width 197 height 37
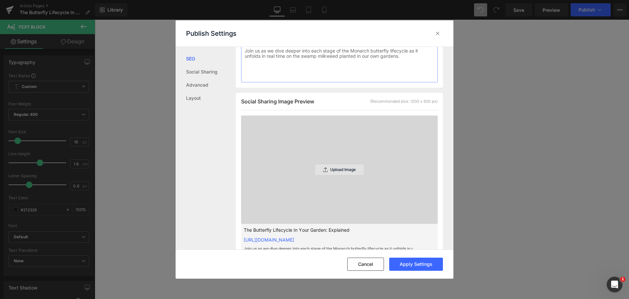
type textarea "Join us as we dive deeper into each stage of the Monarch butterfly lifecycle as…"
click at [321, 175] on div "Upload Image" at bounding box center [339, 169] width 49 height 10
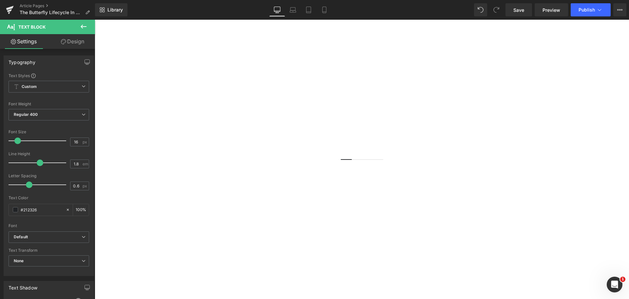
scroll to position [78, 0]
drag, startPoint x: 622, startPoint y: 12, endPoint x: 616, endPoint y: 51, distance: 39.2
click at [622, 12] on button "View Live Page View with current Template Save Template to Library Schedule Pub…" at bounding box center [620, 9] width 13 height 13
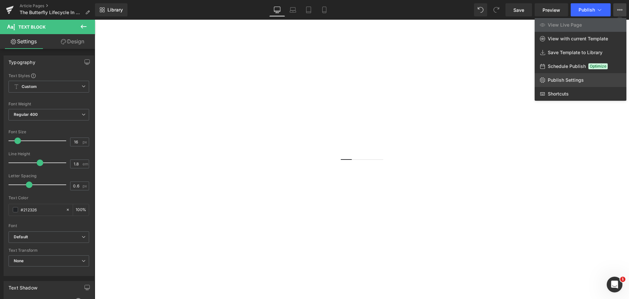
click at [572, 76] on link "Publish Settings" at bounding box center [581, 80] width 92 height 14
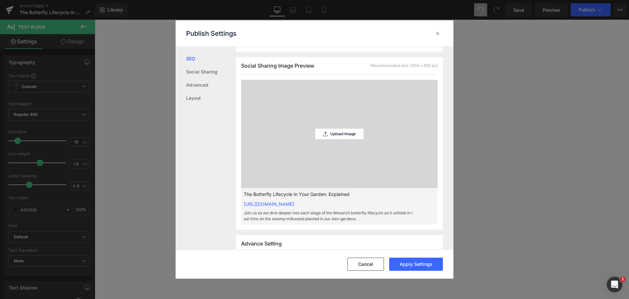
scroll to position [197, 0]
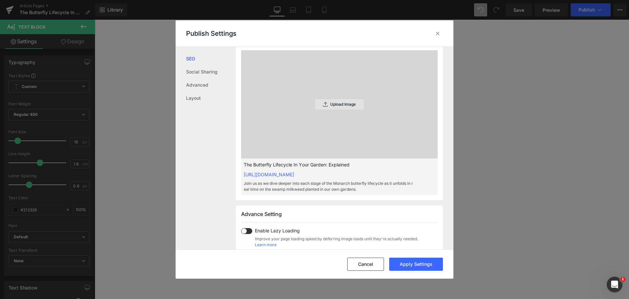
click at [330, 107] on p "Upload Image" at bounding box center [343, 104] width 26 height 5
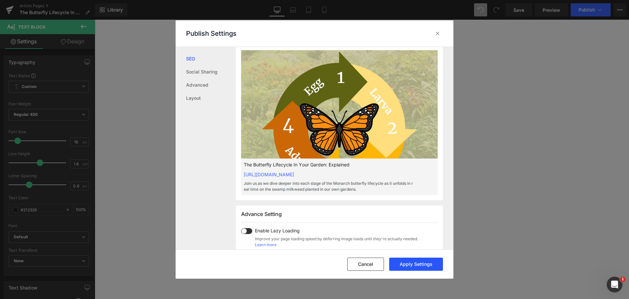
click at [407, 258] on button "Apply Settings" at bounding box center [416, 263] width 54 height 13
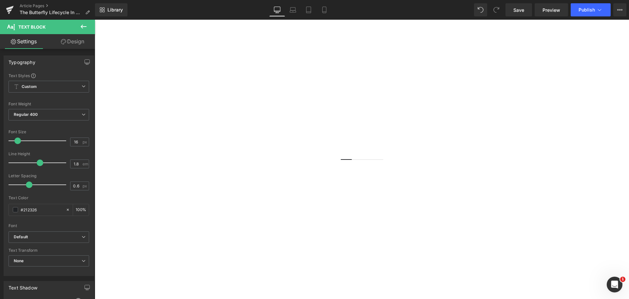
scroll to position [1094, 0]
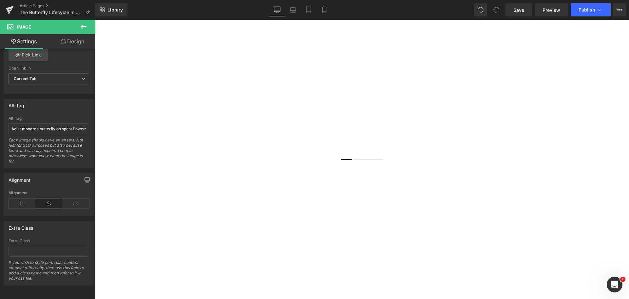
scroll to position [832, 0]
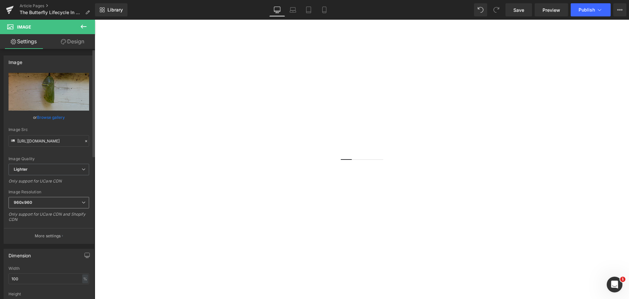
click at [56, 207] on span "960x960" at bounding box center [49, 202] width 81 height 11
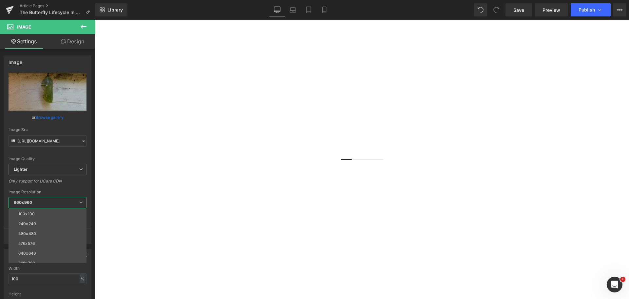
scroll to position [963, 0]
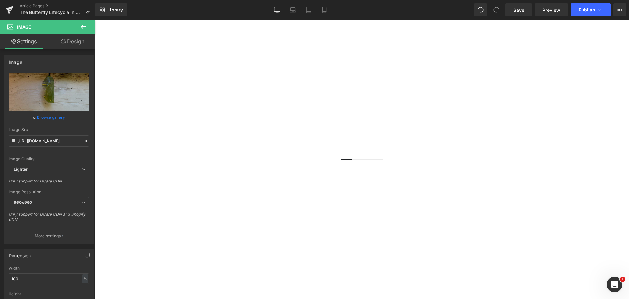
click at [28, 206] on span "960x960" at bounding box center [49, 202] width 81 height 11
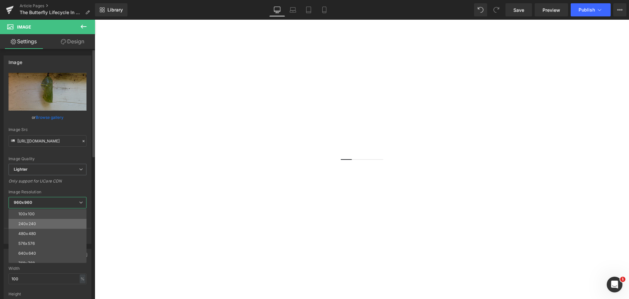
scroll to position [33, 0]
click at [32, 239] on div "800x800" at bounding box center [27, 240] width 18 height 5
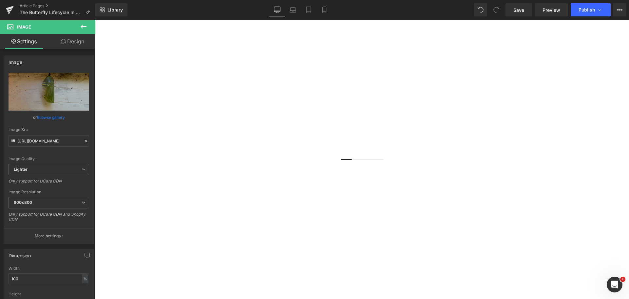
scroll to position [635, 0]
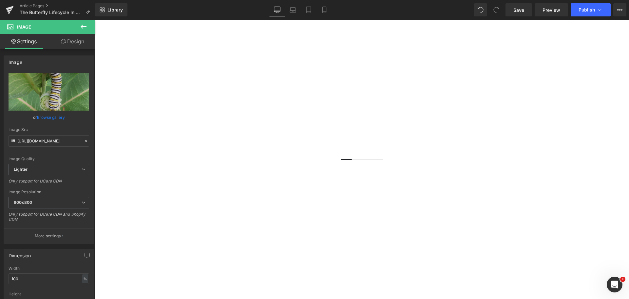
scroll to position [537, 0]
click at [302, 74] on img at bounding box center [291, 259] width 393 height 393
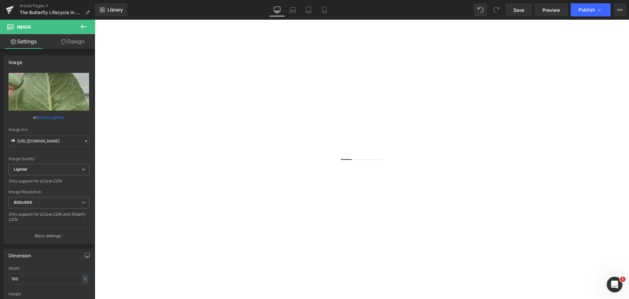
scroll to position [209, 0]
click at [292, 91] on img at bounding box center [362, 97] width 535 height 429
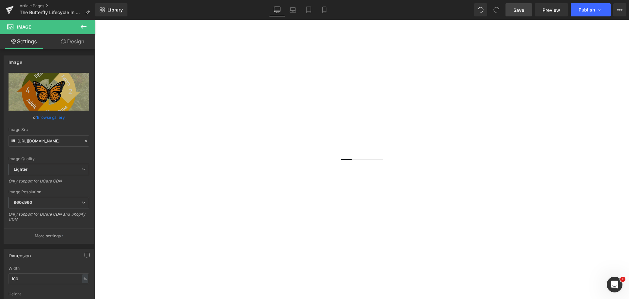
click at [524, 9] on span "Save" at bounding box center [519, 10] width 11 height 7
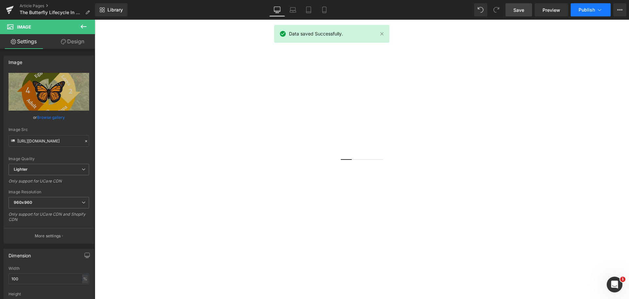
click at [588, 10] on span "Publish" at bounding box center [587, 9] width 16 height 5
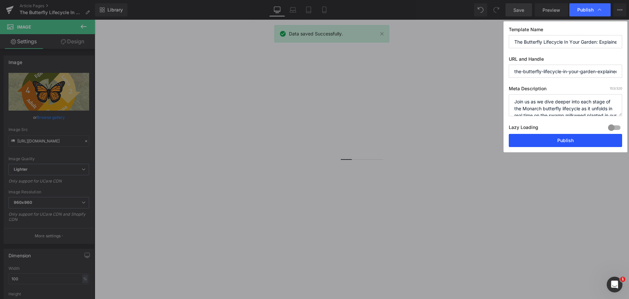
drag, startPoint x: 543, startPoint y: 142, endPoint x: 443, endPoint y: 124, distance: 101.9
click at [543, 142] on button "Publish" at bounding box center [565, 140] width 113 height 13
